Goal: Find specific page/section: Find specific page/section

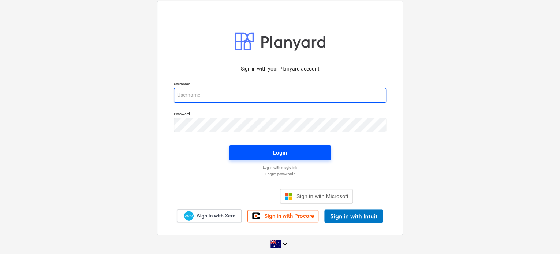
type input "[EMAIL_ADDRESS][DOMAIN_NAME]"
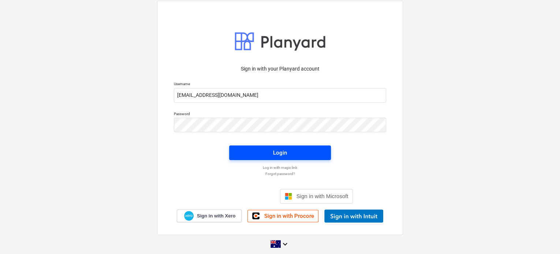
click at [293, 152] on span "Login" at bounding box center [280, 153] width 84 height 10
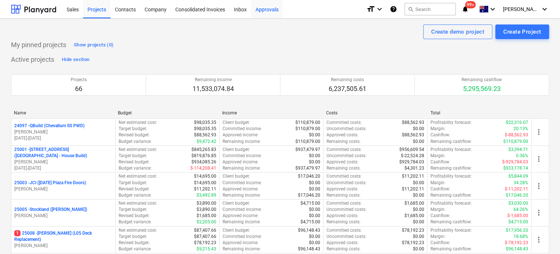
click at [277, 10] on div "Approvals" at bounding box center [267, 9] width 32 height 19
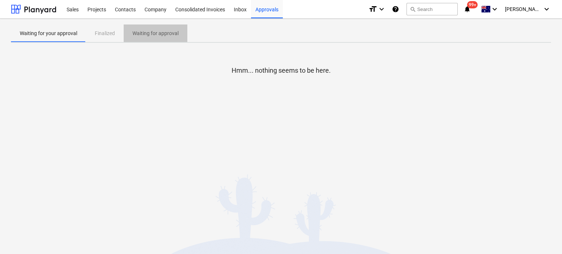
click at [153, 31] on p "Waiting for approval" at bounding box center [155, 34] width 46 height 8
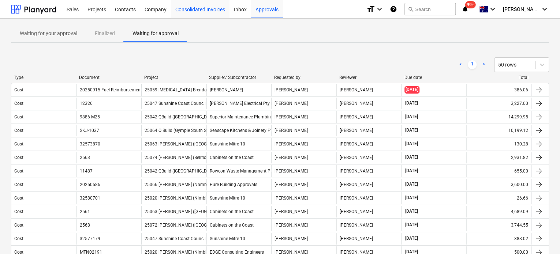
click at [196, 8] on div "Consolidated Invoices" at bounding box center [200, 9] width 59 height 19
